Goal: Task Accomplishment & Management: Manage account settings

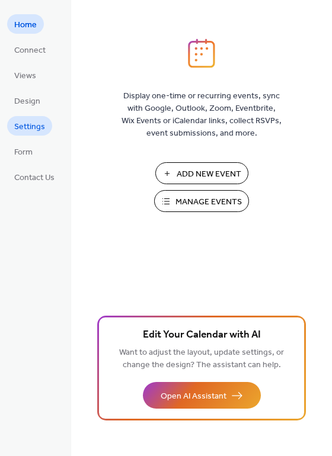
click at [26, 124] on span "Settings" at bounding box center [29, 127] width 31 height 12
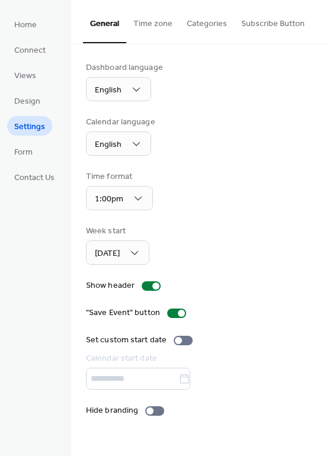
drag, startPoint x: 329, startPoint y: 63, endPoint x: 339, endPoint y: 91, distance: 29.4
click at [331, 91] on html "Home Connect Views Design Settings Form Contact Us Settings General Time zone C…" at bounding box center [166, 228] width 332 height 456
drag, startPoint x: 326, startPoint y: 42, endPoint x: 341, endPoint y: 70, distance: 32.0
click at [331, 70] on html "Home Connect Views Design Settings Form Contact Us Settings General Time zone C…" at bounding box center [166, 228] width 332 height 456
click at [202, 27] on button "Categories" at bounding box center [206, 21] width 54 height 42
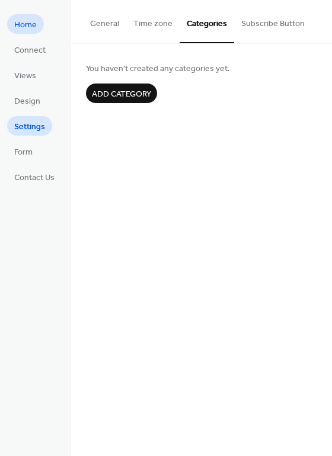
click at [34, 22] on span "Home" at bounding box center [25, 25] width 22 height 12
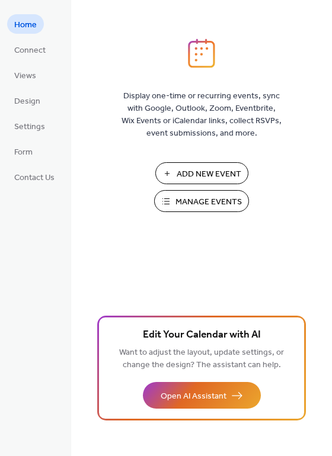
click at [204, 196] on span "Manage Events" at bounding box center [208, 202] width 66 height 12
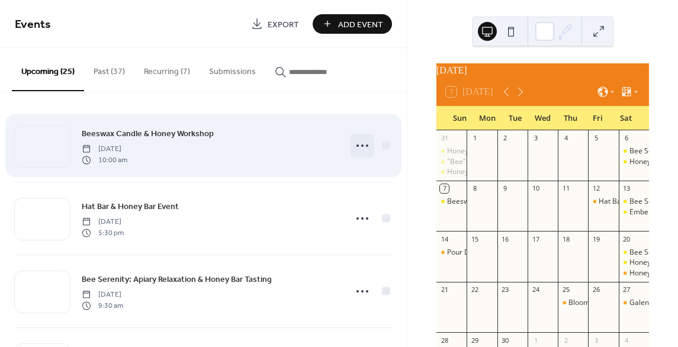
click at [353, 147] on icon at bounding box center [362, 145] width 19 height 19
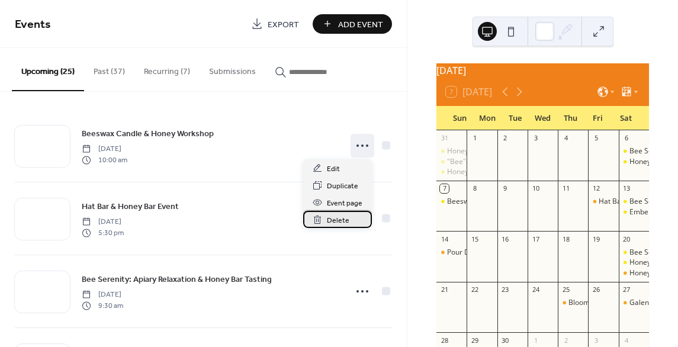
click at [338, 220] on span "Delete" at bounding box center [338, 220] width 22 height 12
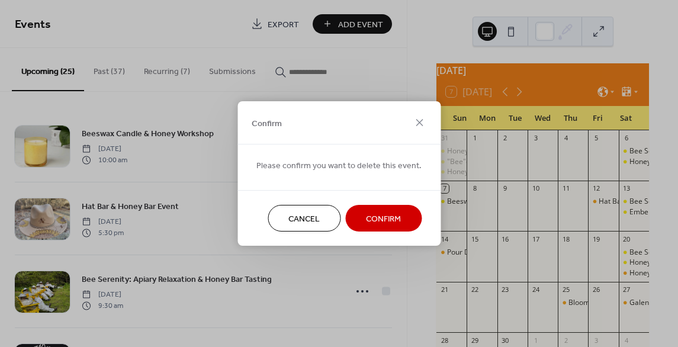
click at [359, 211] on button "Confirm" at bounding box center [383, 218] width 76 height 27
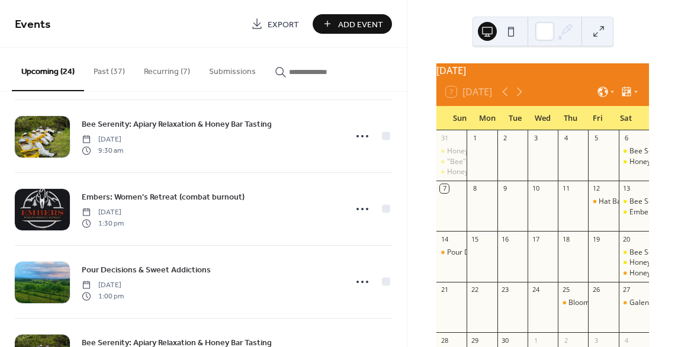
scroll to position [129, 0]
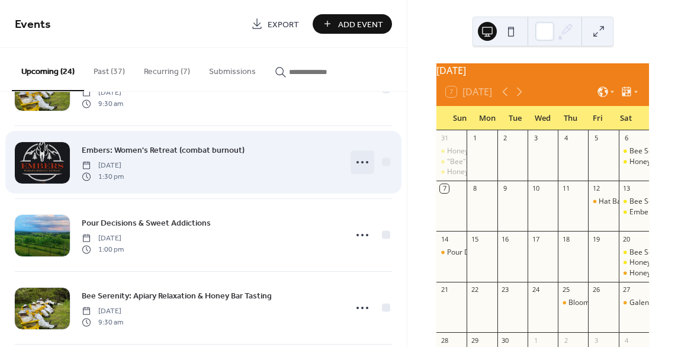
click at [361, 160] on icon at bounding box center [362, 162] width 19 height 19
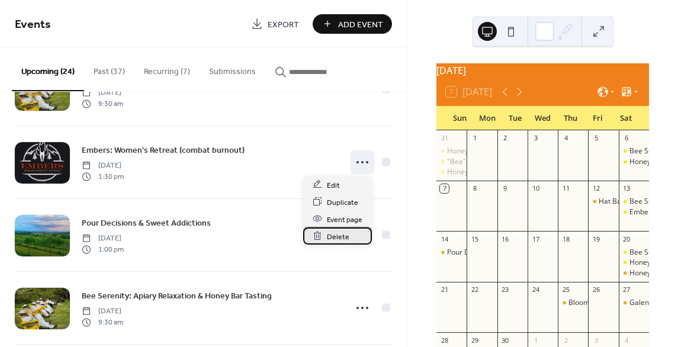
click at [342, 237] on span "Delete" at bounding box center [338, 236] width 22 height 12
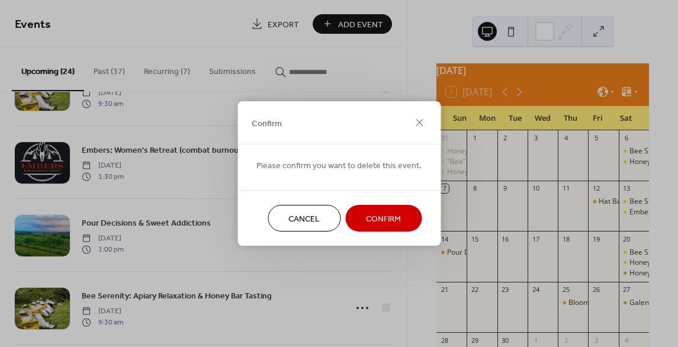
click at [368, 214] on span "Confirm" at bounding box center [383, 219] width 35 height 12
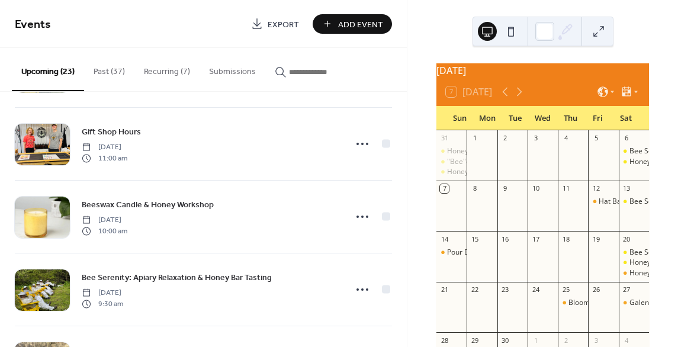
scroll to position [738, 0]
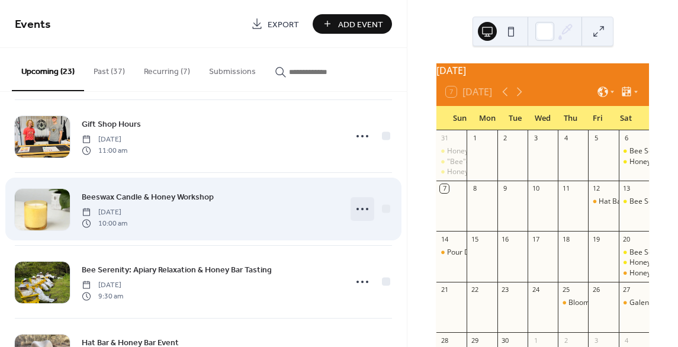
click at [361, 208] on circle at bounding box center [362, 209] width 2 height 2
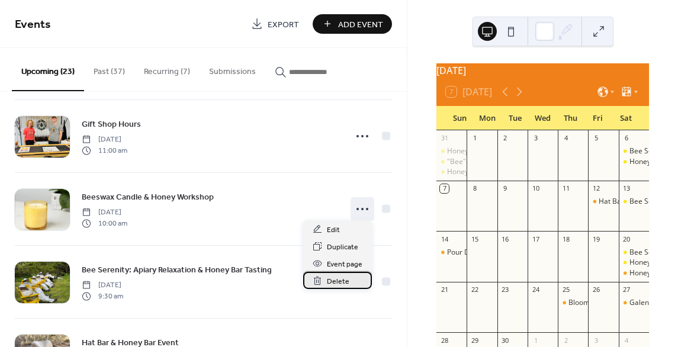
click at [337, 281] on span "Delete" at bounding box center [338, 281] width 22 height 12
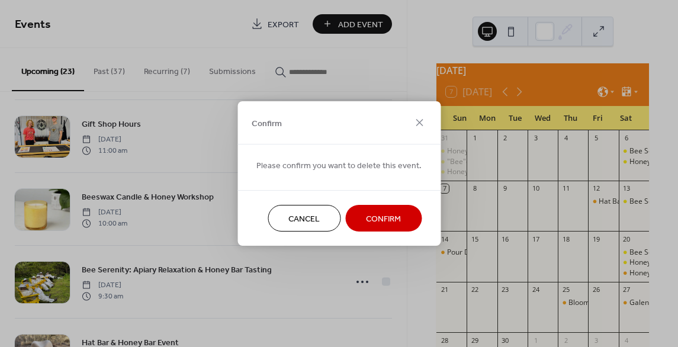
click at [373, 225] on span "Confirm" at bounding box center [383, 219] width 35 height 12
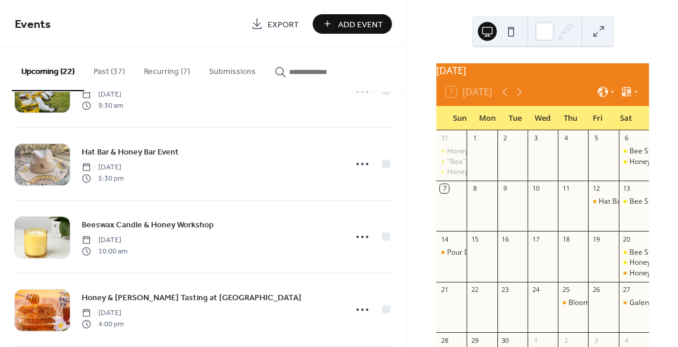
scroll to position [1016, 0]
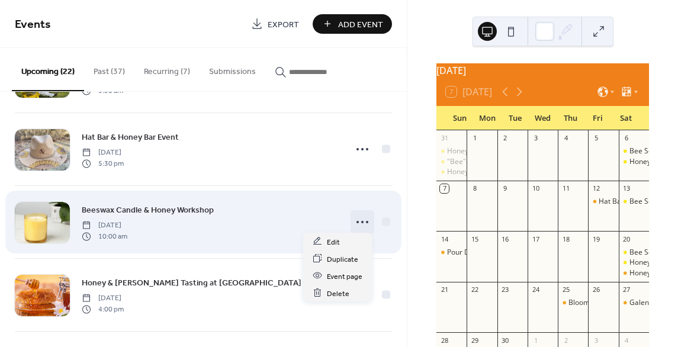
click at [362, 213] on icon at bounding box center [362, 222] width 19 height 19
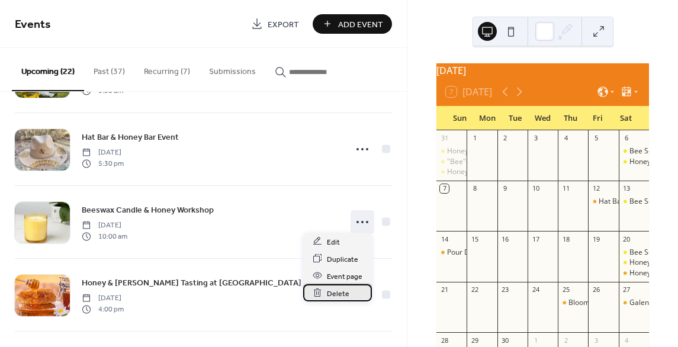
click at [336, 291] on span "Delete" at bounding box center [338, 293] width 22 height 12
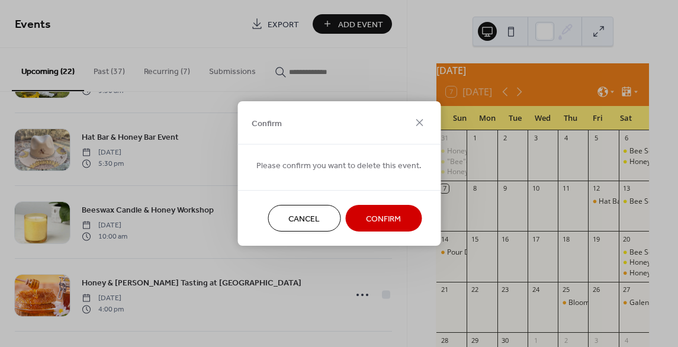
click at [380, 224] on span "Confirm" at bounding box center [383, 219] width 35 height 12
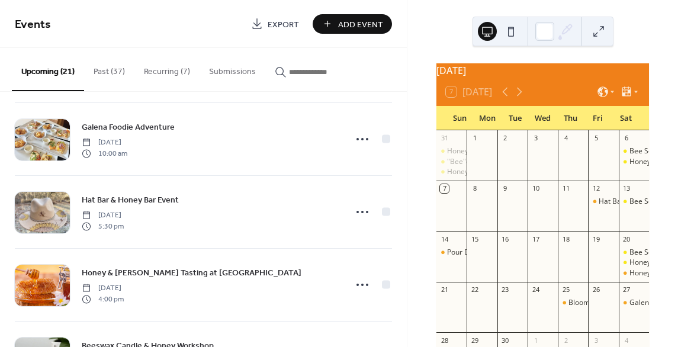
scroll to position [1227, 0]
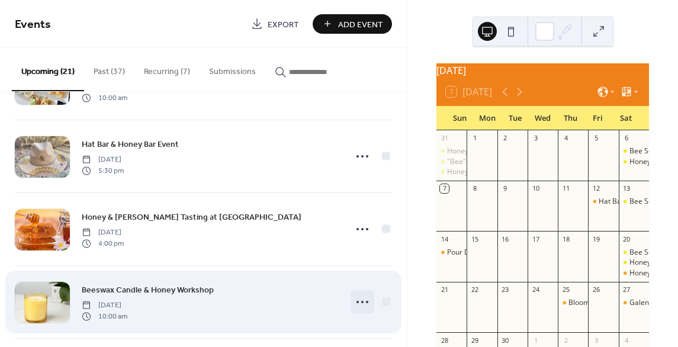
click at [361, 294] on icon at bounding box center [362, 301] width 19 height 19
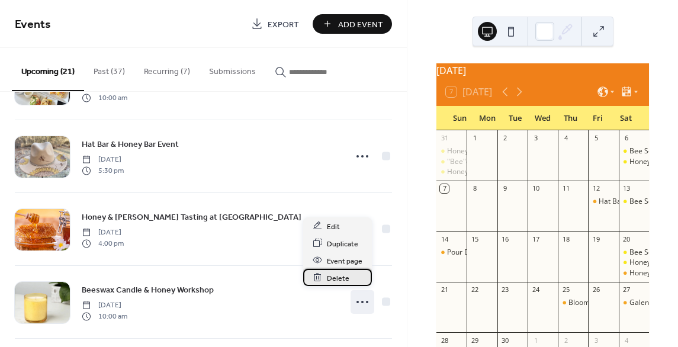
click at [339, 281] on span "Delete" at bounding box center [338, 278] width 22 height 12
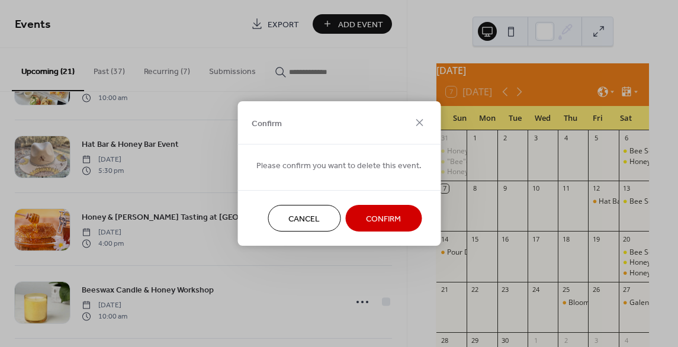
click at [372, 226] on button "Confirm" at bounding box center [383, 218] width 76 height 27
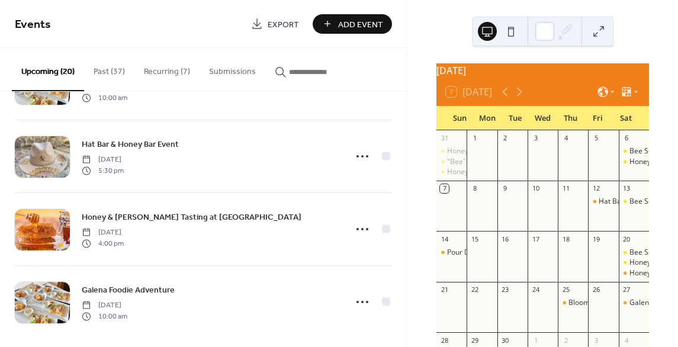
scroll to position [1231, 0]
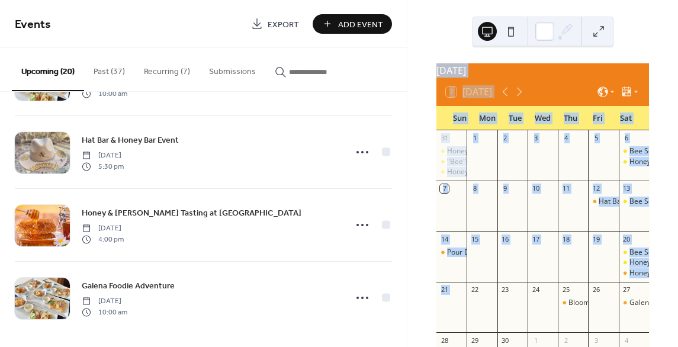
drag, startPoint x: 402, startPoint y: 320, endPoint x: 408, endPoint y: 305, distance: 15.4
click at [408, 305] on div "Events Export Add Event Upcoming (20) Past (37) Recurring (7) Submissions Hat B…" at bounding box center [339, 173] width 678 height 347
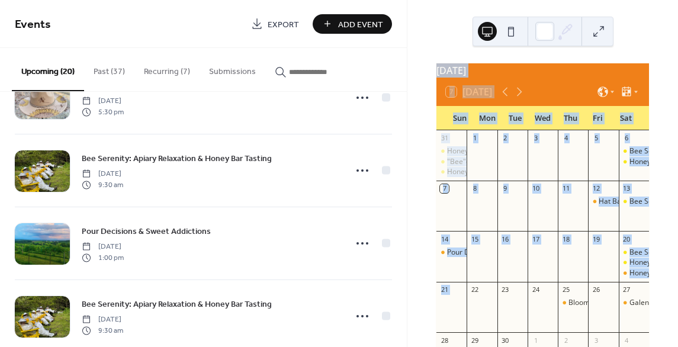
scroll to position [0, 0]
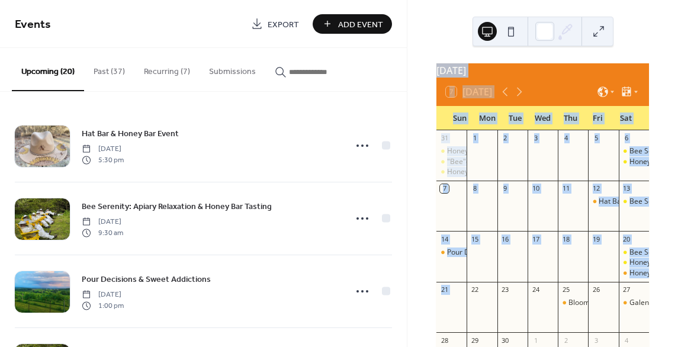
click at [410, 136] on div "September 2025 7 Today Sun Mon Tue Wed Thu Fri Sat 31 Honey Harvest- From Frame…" at bounding box center [542, 173] width 271 height 347
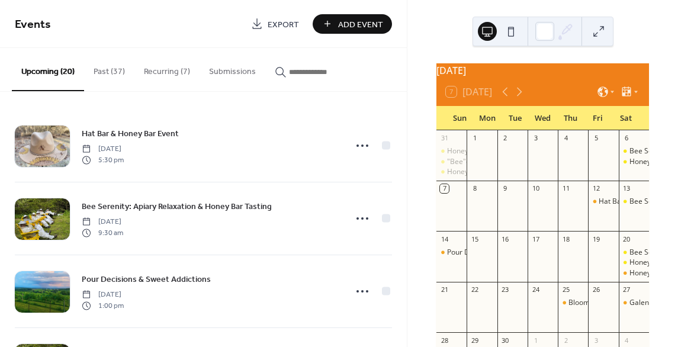
drag, startPoint x: 402, startPoint y: 119, endPoint x: 403, endPoint y: 133, distance: 14.2
click at [403, 133] on div "Hat Bar & Honey Bar Event Friday, September 12, 2025 5:30 pm Bee Serenity: Apia…" at bounding box center [203, 219] width 407 height 255
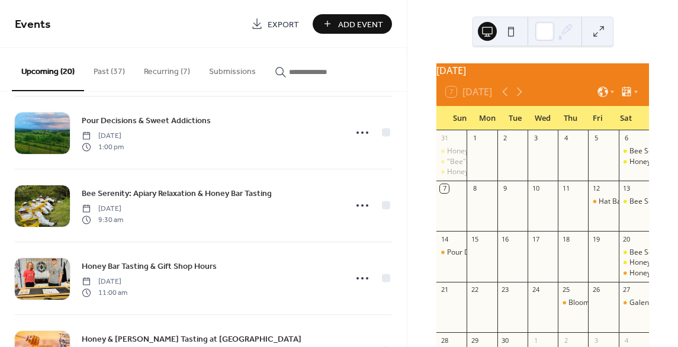
scroll to position [193, 0]
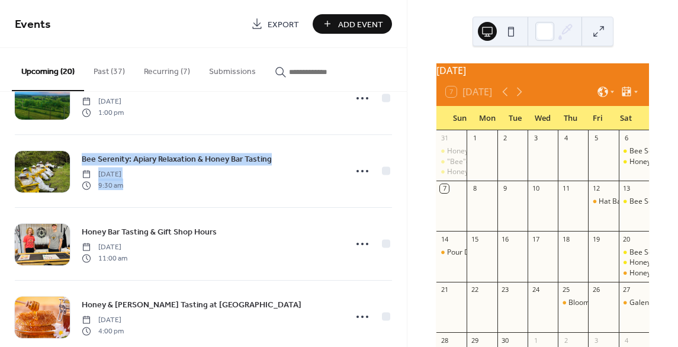
drag, startPoint x: 401, startPoint y: 131, endPoint x: 403, endPoint y: 139, distance: 7.8
click at [403, 139] on div "Hat Bar & Honey Bar Event Friday, September 12, 2025 5:30 pm Bee Serenity: Apia…" at bounding box center [203, 219] width 407 height 255
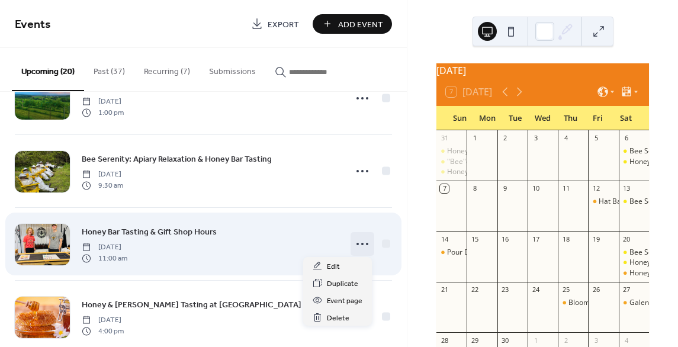
click at [359, 245] on icon at bounding box center [362, 243] width 19 height 19
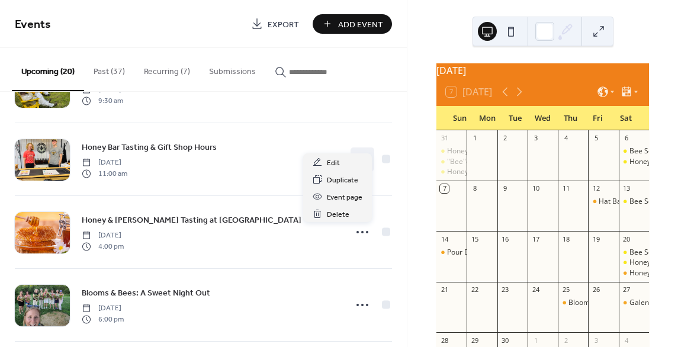
scroll to position [298, 0]
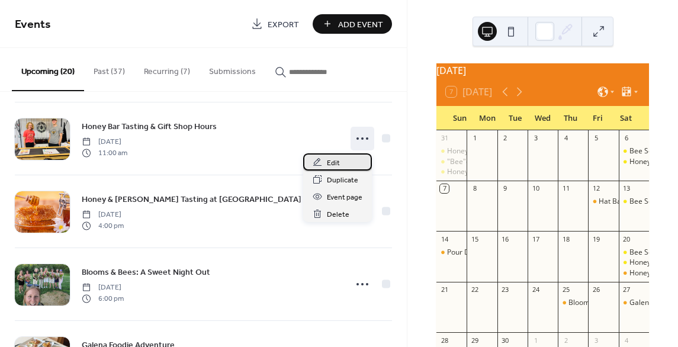
click at [339, 162] on div "Edit" at bounding box center [337, 161] width 69 height 17
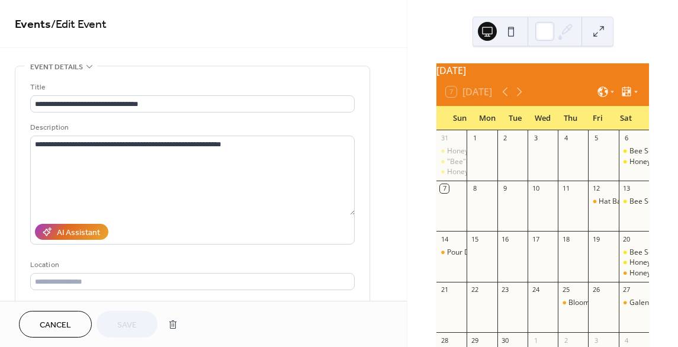
click at [57, 341] on div "Cancel Save" at bounding box center [203, 324] width 407 height 46
click at [57, 324] on span "Cancel" at bounding box center [55, 325] width 31 height 12
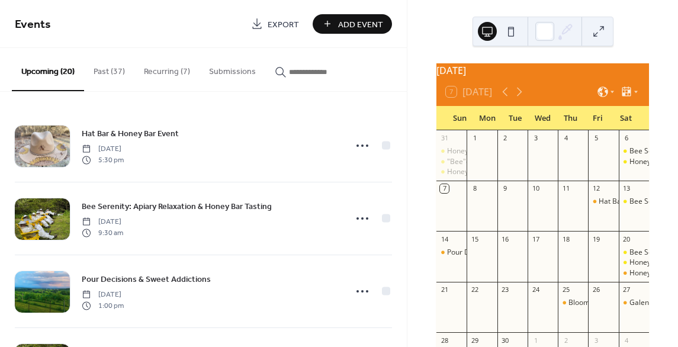
click at [171, 68] on button "Recurring (7)" at bounding box center [166, 69] width 65 height 42
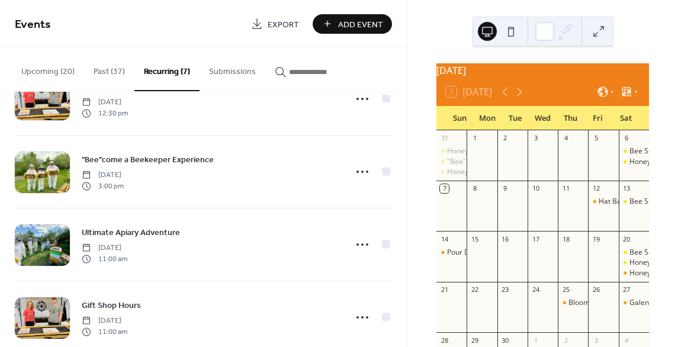
scroll to position [288, 0]
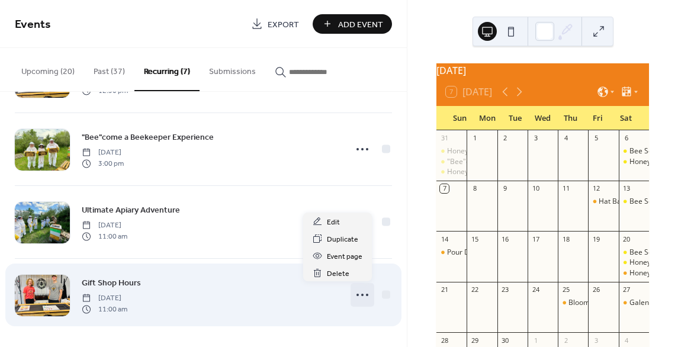
click at [358, 291] on icon at bounding box center [362, 294] width 19 height 19
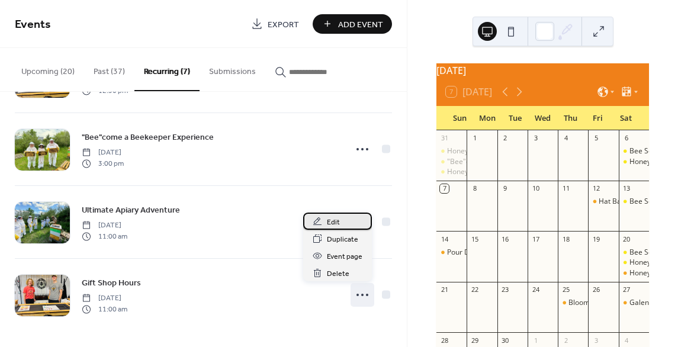
click at [337, 220] on span "Edit" at bounding box center [333, 222] width 13 height 12
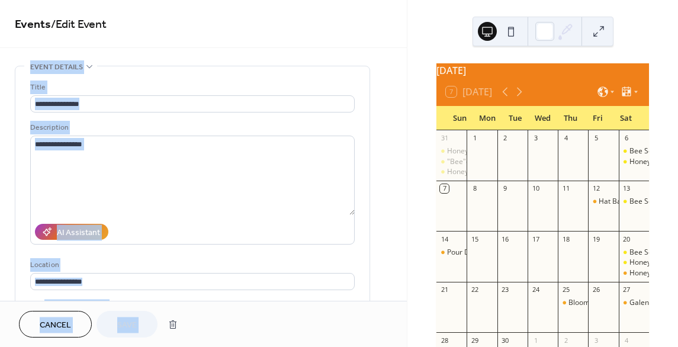
drag, startPoint x: 403, startPoint y: 27, endPoint x: 407, endPoint y: 36, distance: 10.1
click at [407, 36] on div "**********" at bounding box center [339, 173] width 678 height 347
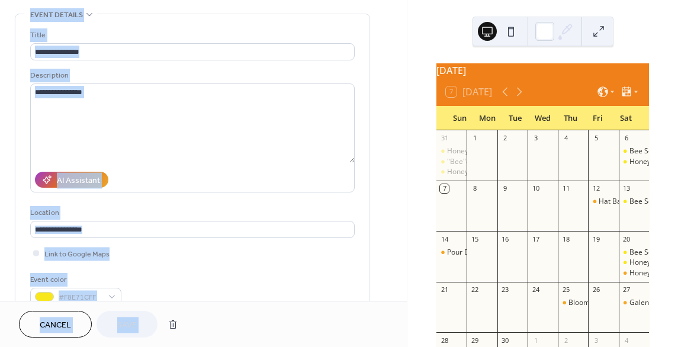
click at [417, 43] on div "September 2025 7 Today Sun Mon Tue Wed Thu Fri Sat 31 Honey Harvest- From Frame…" at bounding box center [542, 173] width 271 height 347
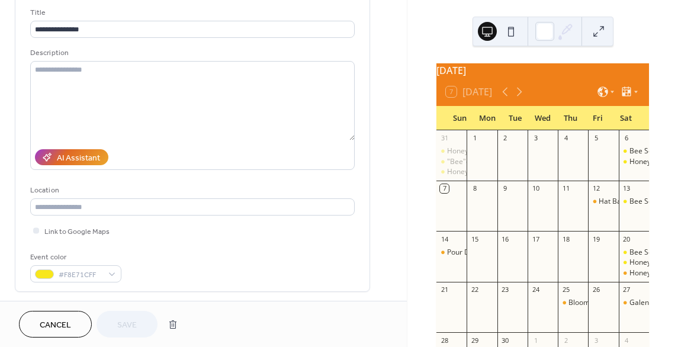
scroll to position [0, 0]
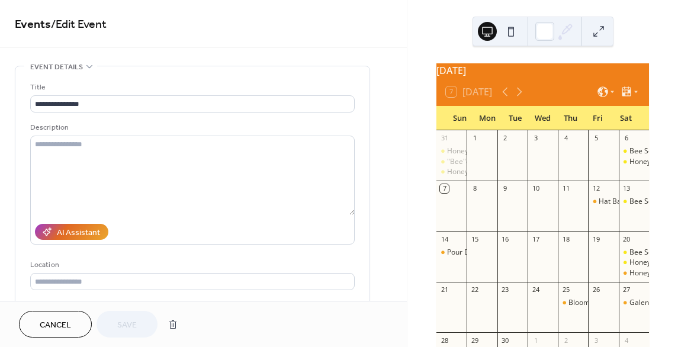
click at [61, 319] on span "Cancel" at bounding box center [55, 325] width 31 height 12
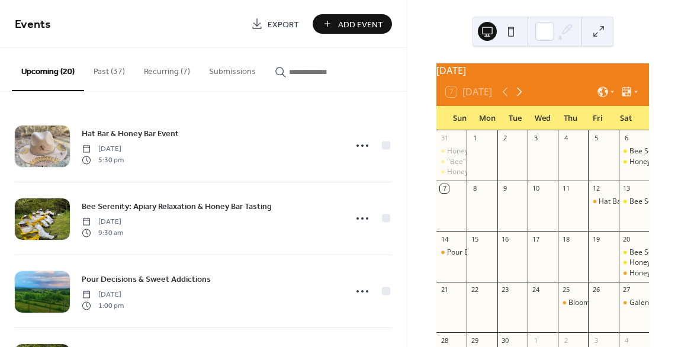
click at [520, 97] on icon at bounding box center [519, 92] width 5 height 9
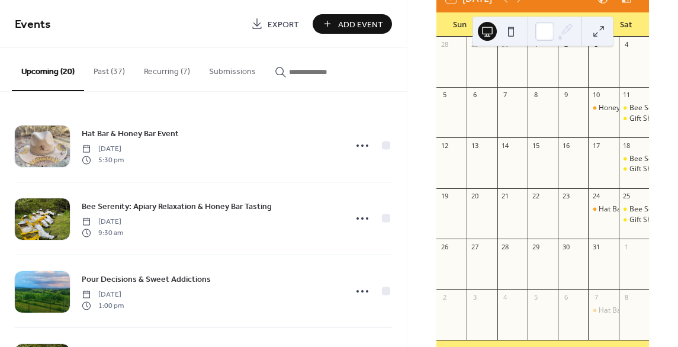
scroll to position [94, 0]
drag, startPoint x: 403, startPoint y: 107, endPoint x: 403, endPoint y: 137, distance: 30.8
click at [403, 137] on div "Hat Bar & Honey Bar Event Friday, September 12, 2025 5:30 pm Bee Serenity: Apia…" at bounding box center [203, 219] width 407 height 255
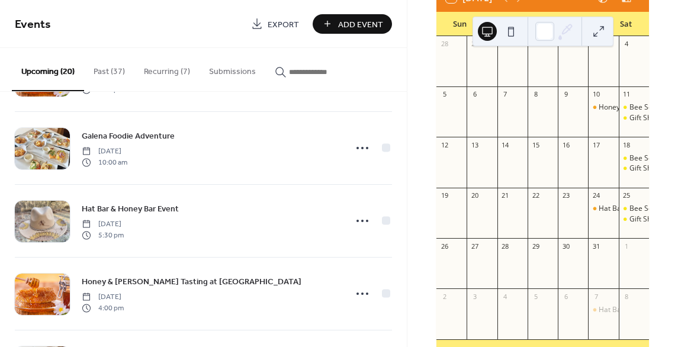
scroll to position [1231, 0]
